Goal: Information Seeking & Learning: Learn about a topic

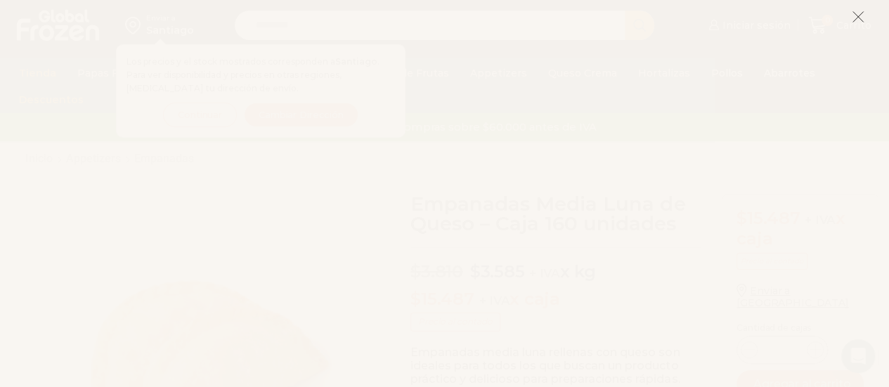
drag, startPoint x: 856, startPoint y: 16, endPoint x: 896, endPoint y: 37, distance: 45.2
click at [856, 16] on icon at bounding box center [857, 17] width 13 height 13
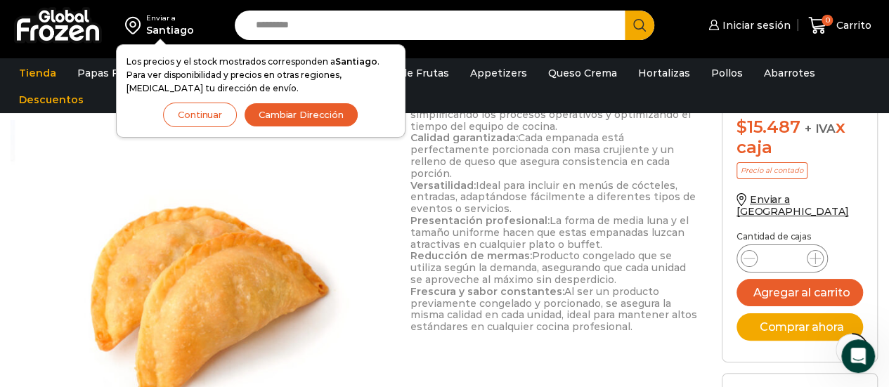
scroll to position [813, 0]
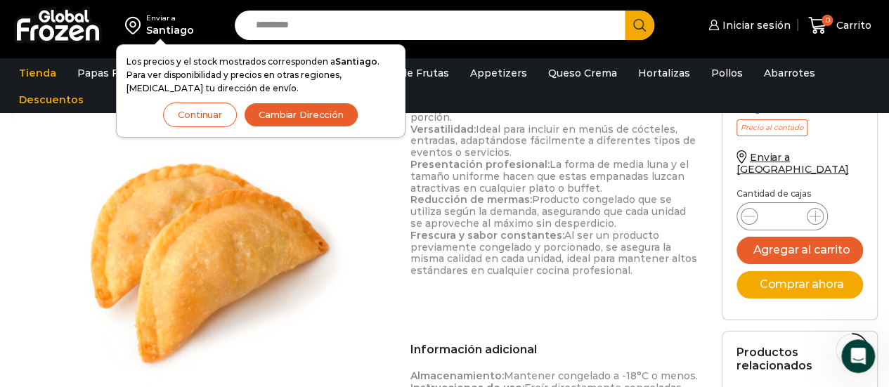
click at [341, 18] on input "Search input" at bounding box center [434, 26] width 370 height 30
type input "********"
click at [625, 11] on button "Search" at bounding box center [640, 26] width 30 height 30
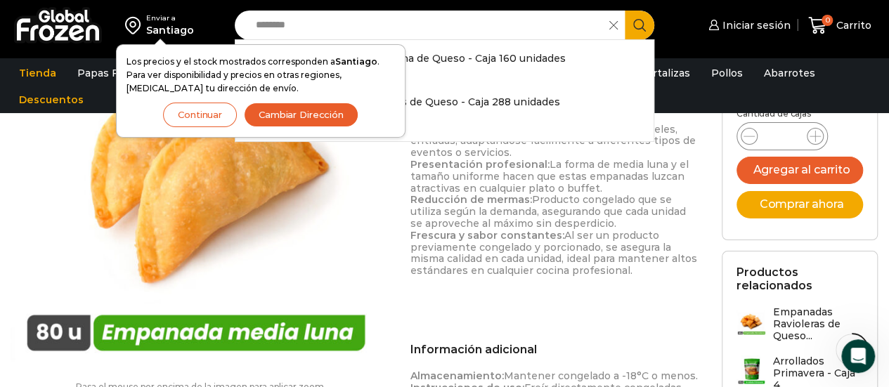
scroll to position [1024, 0]
